Goal: Transaction & Acquisition: Register for event/course

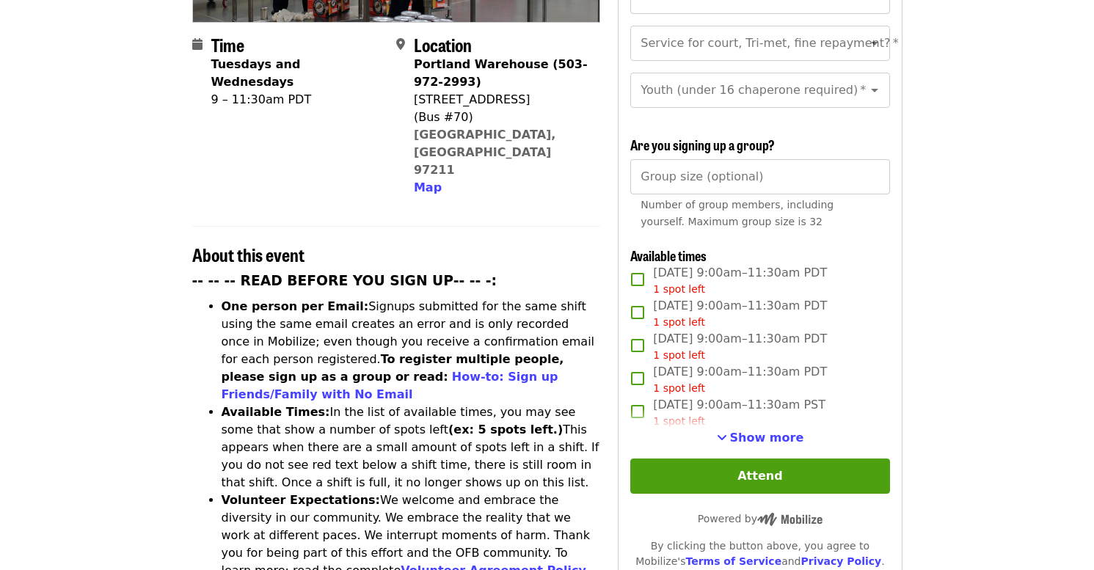
scroll to position [366, 0]
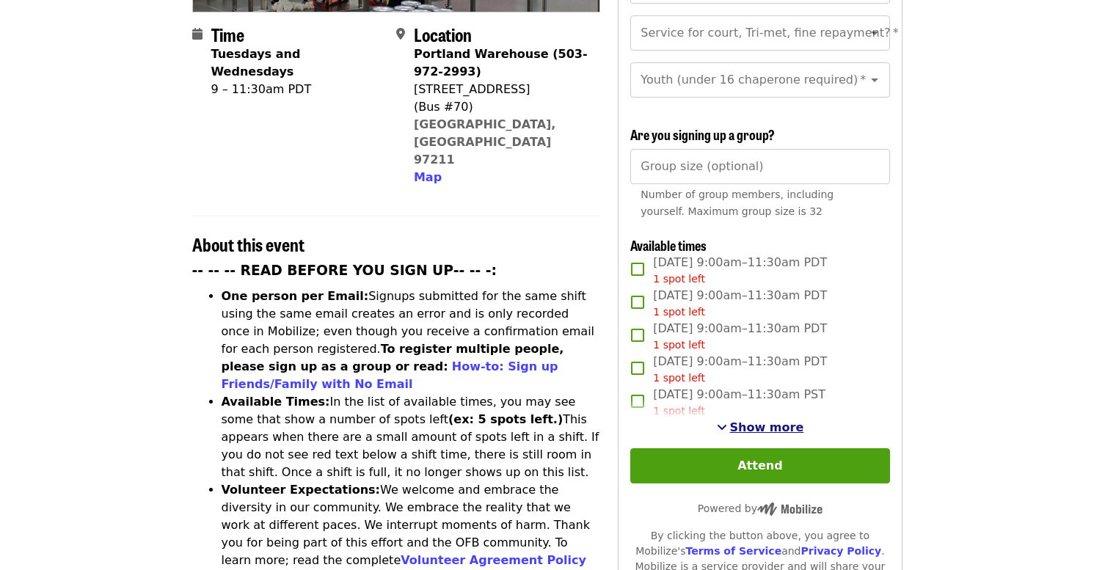
click at [742, 420] on span "Show more" at bounding box center [767, 427] width 74 height 14
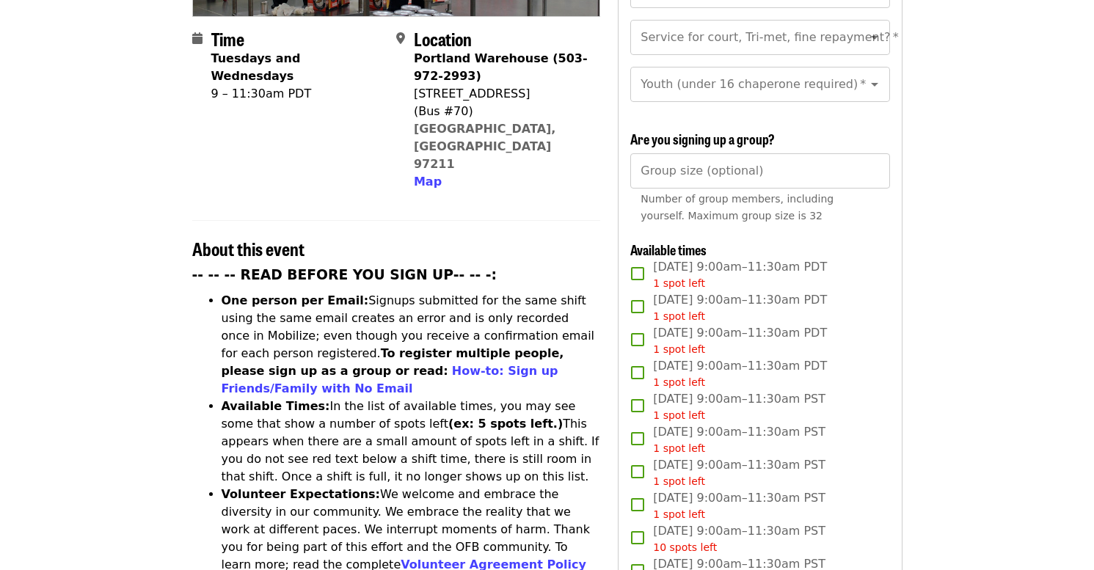
scroll to position [346, 0]
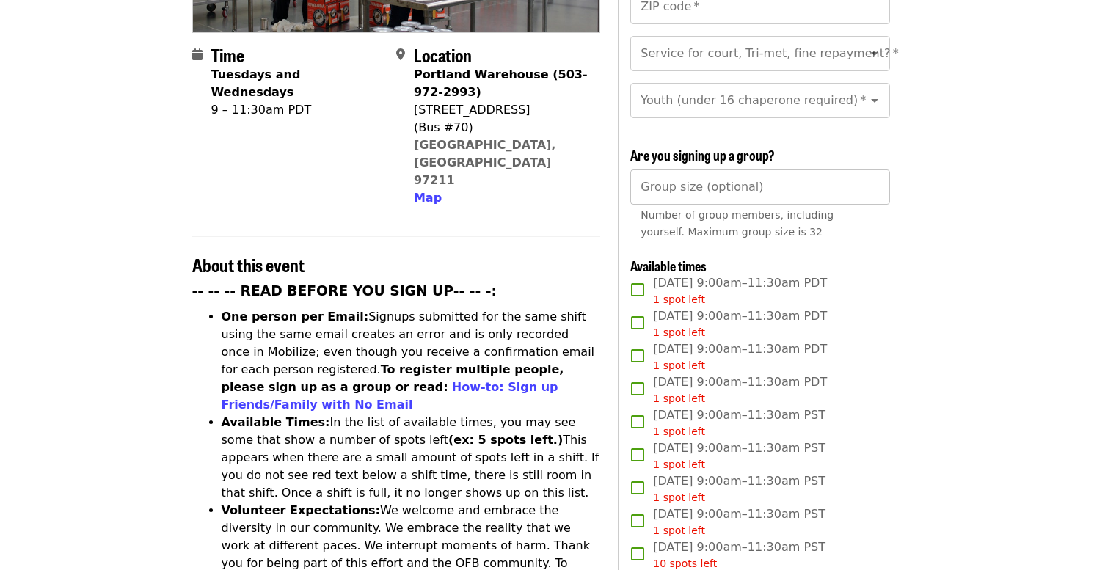
click at [658, 183] on input "Group size (optional)" at bounding box center [759, 187] width 259 height 35
click at [866, 183] on input "Group size (optional)" at bounding box center [759, 187] width 259 height 35
type input "*"
click at [872, 183] on input "*" at bounding box center [759, 187] width 259 height 35
click at [872, 188] on input "*" at bounding box center [759, 187] width 259 height 35
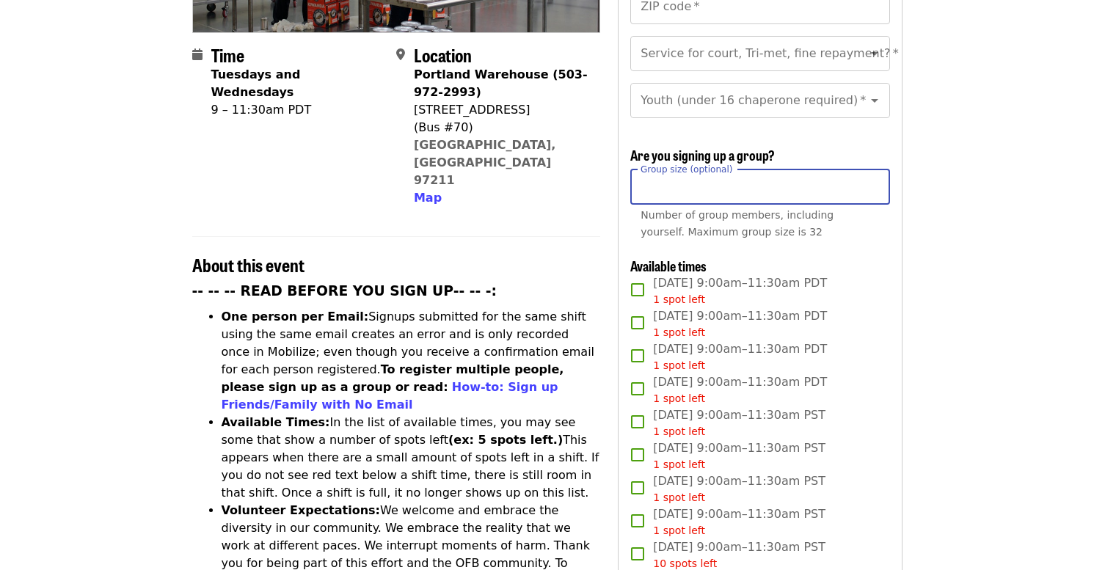
type input "**"
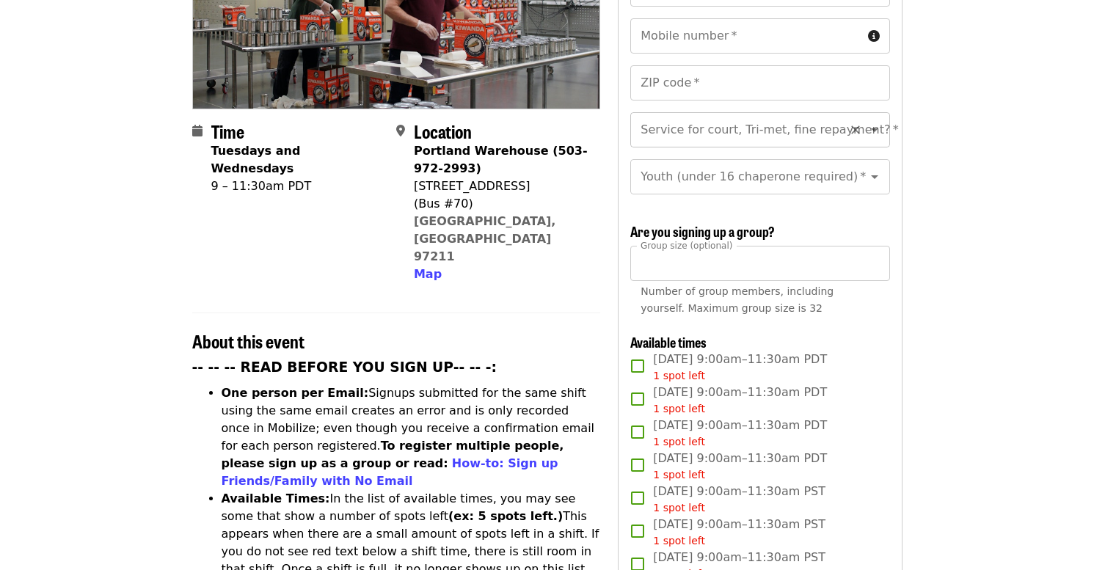
scroll to position [0, 0]
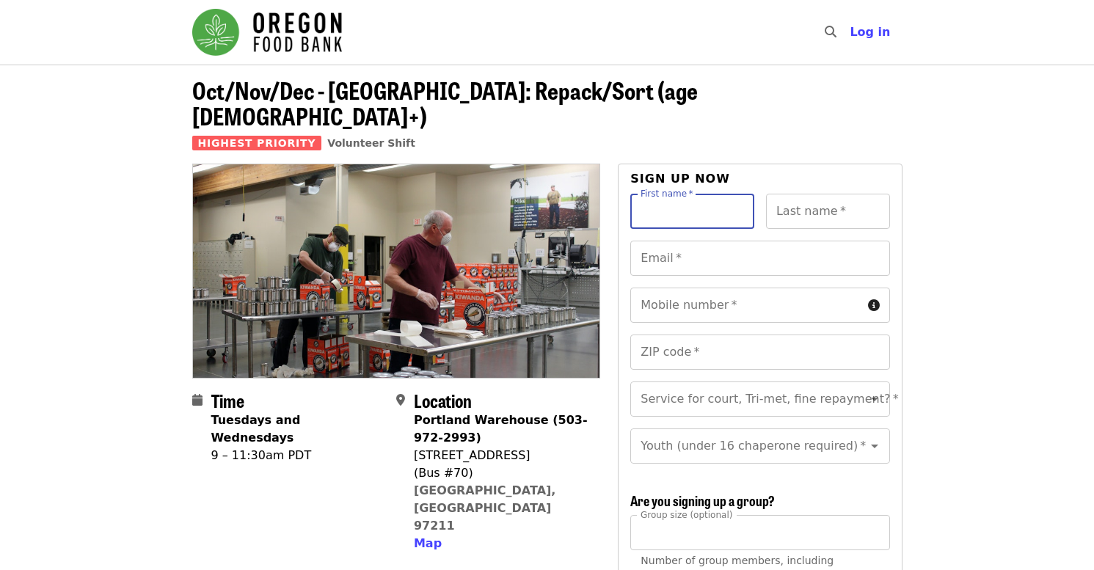
drag, startPoint x: 656, startPoint y: 185, endPoint x: 339, endPoint y: 2, distance: 365.9
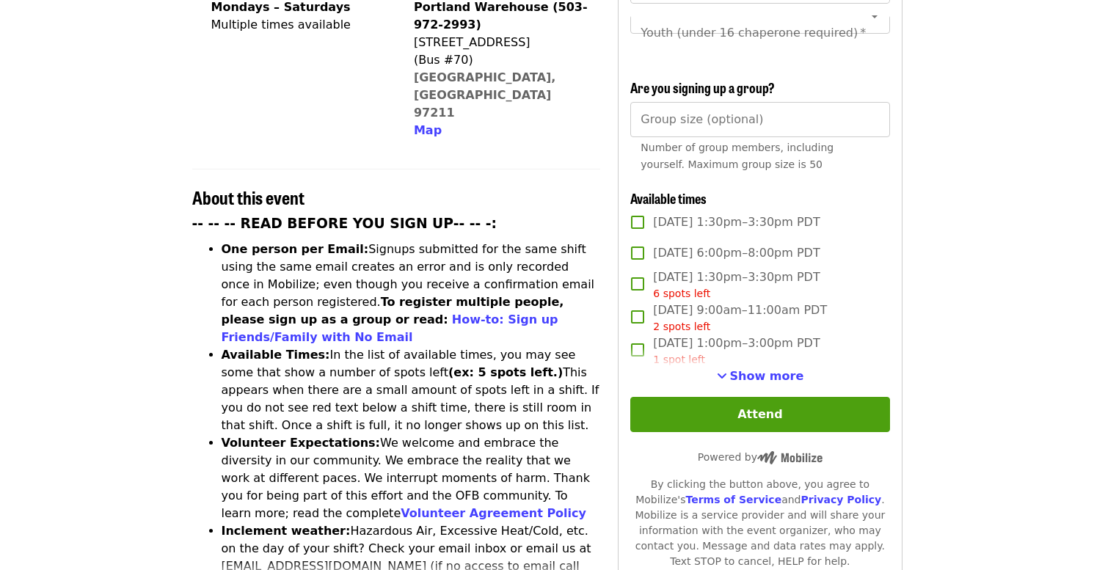
scroll to position [414, 0]
click at [765, 371] on span "Show more" at bounding box center [767, 375] width 74 height 14
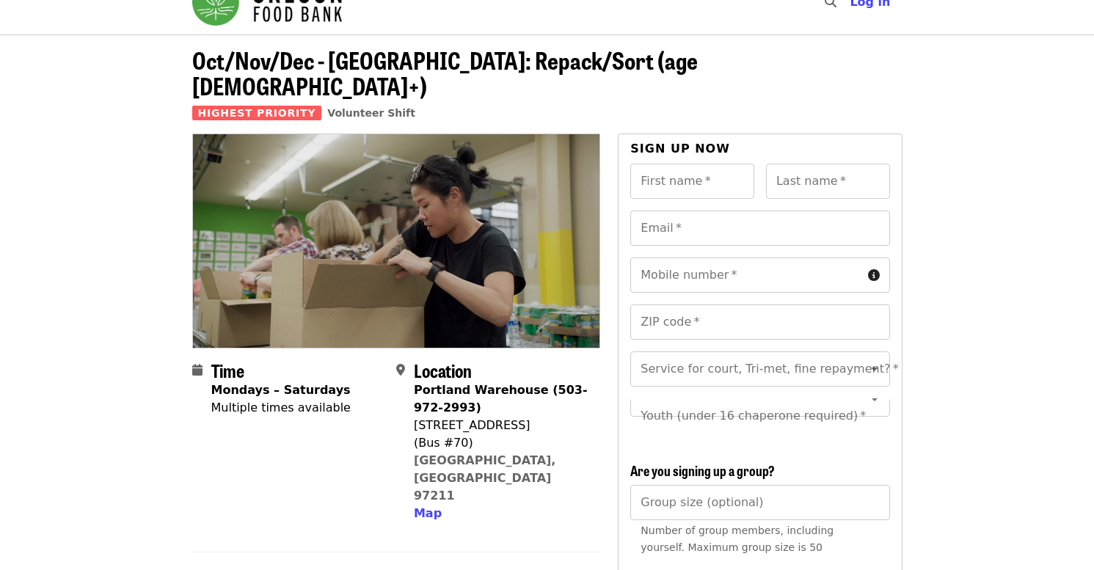
scroll to position [0, 0]
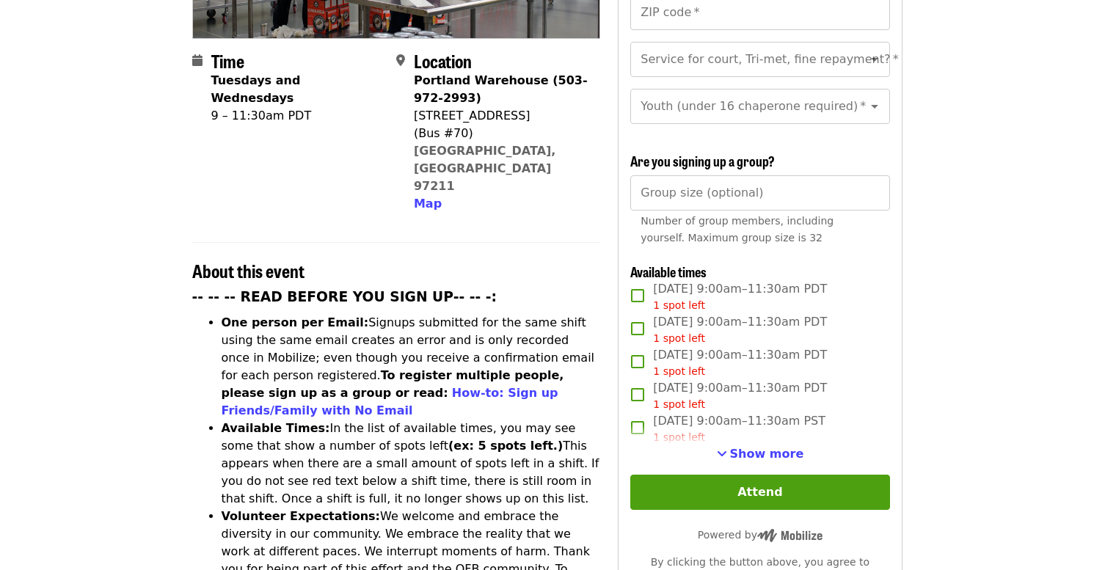
scroll to position [360, 0]
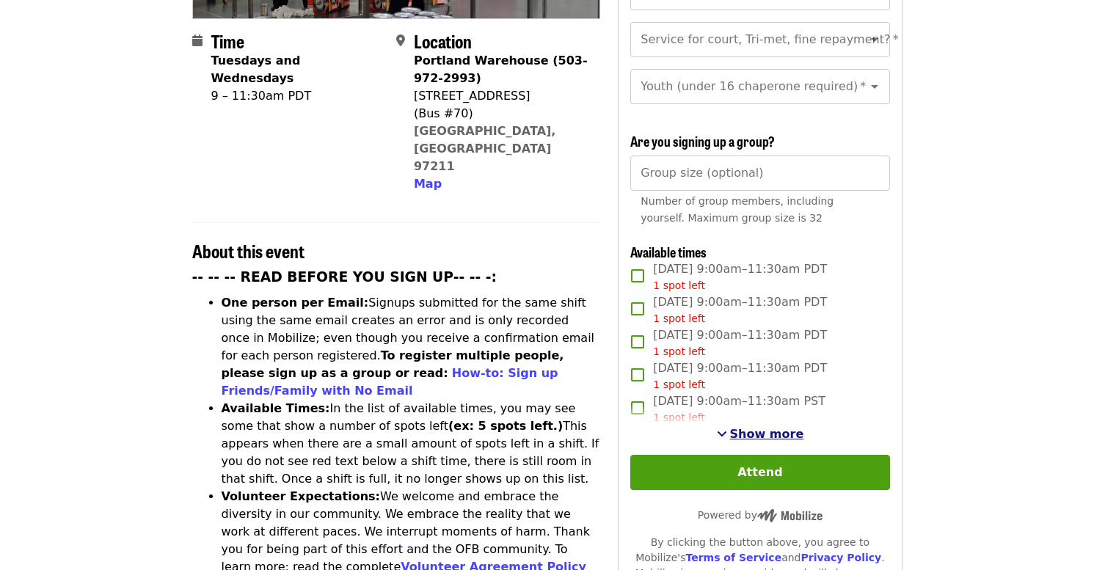
click at [755, 427] on span "Show more" at bounding box center [767, 434] width 74 height 14
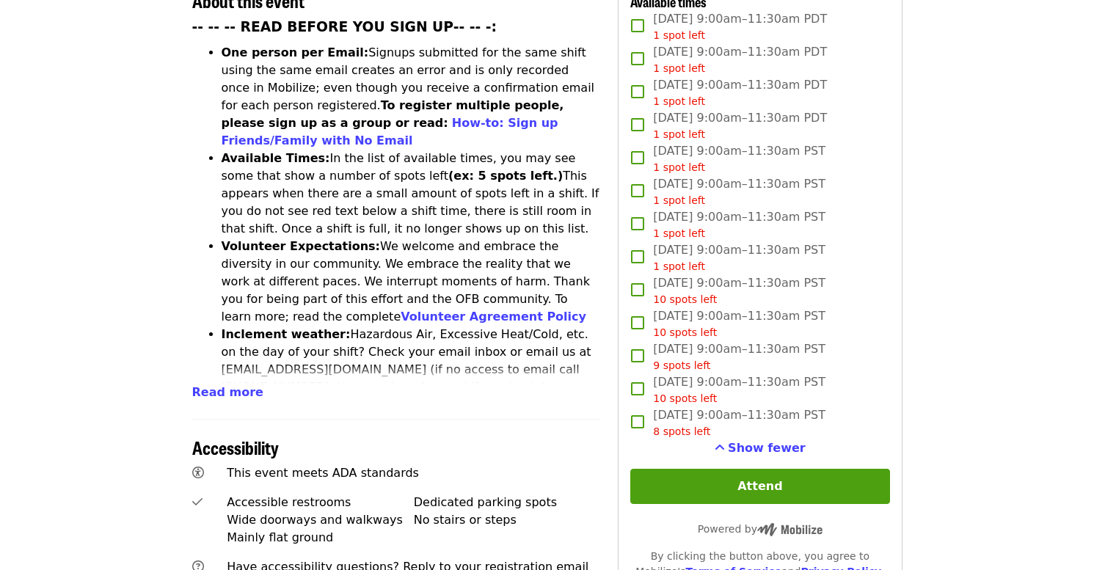
scroll to position [622, 0]
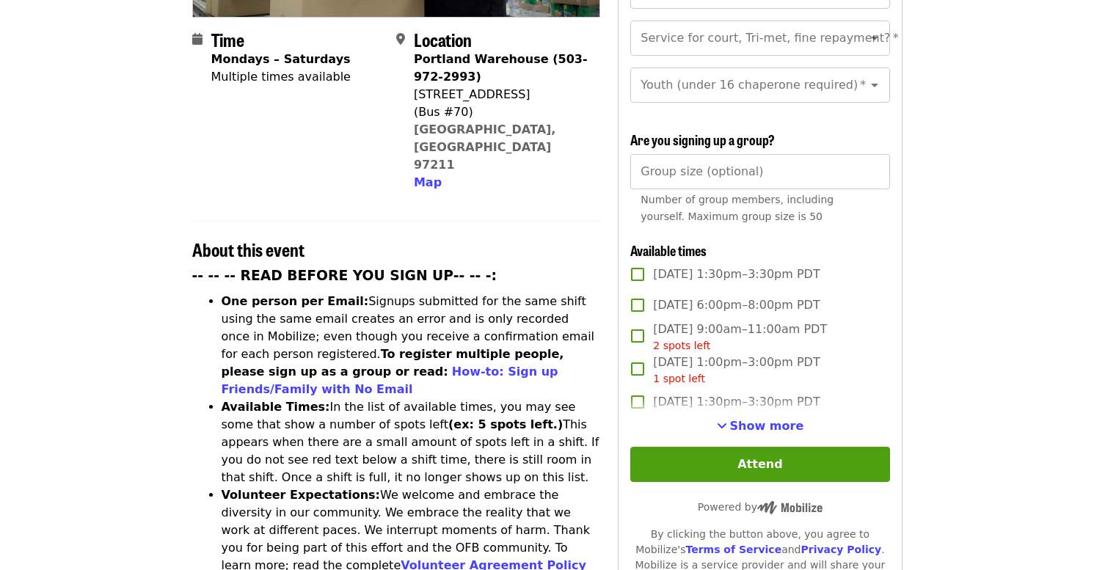
scroll to position [380, 0]
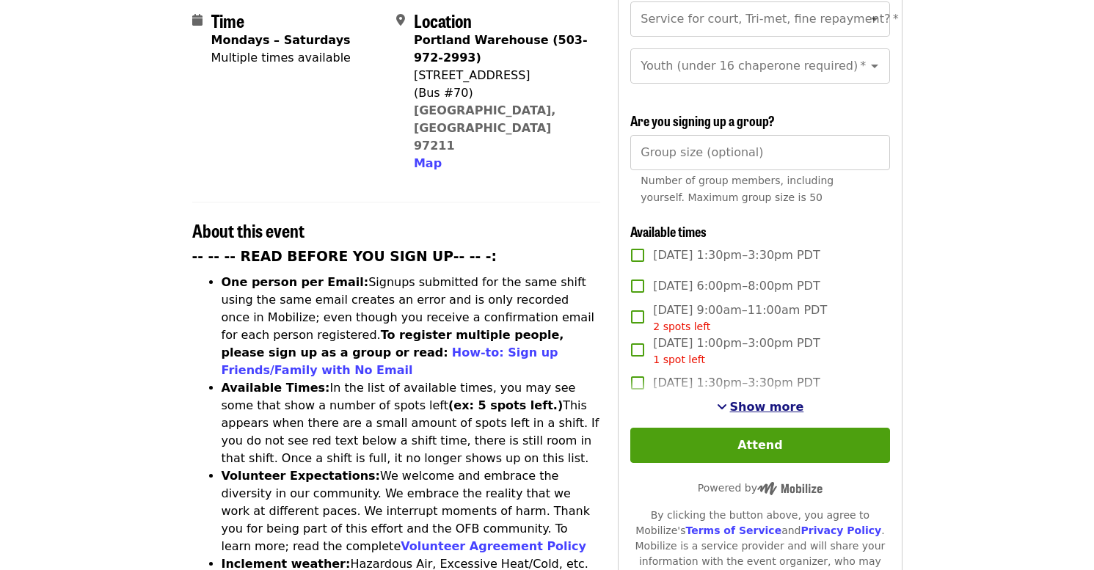
click at [762, 400] on span "Show more" at bounding box center [767, 407] width 74 height 14
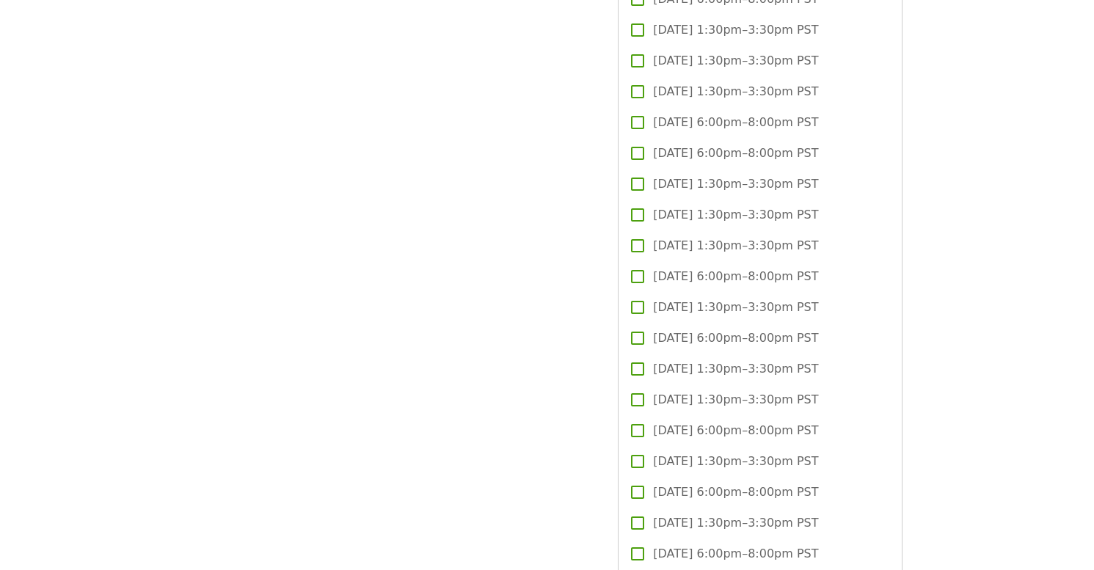
scroll to position [1697, 0]
